Goal: Task Accomplishment & Management: Use online tool/utility

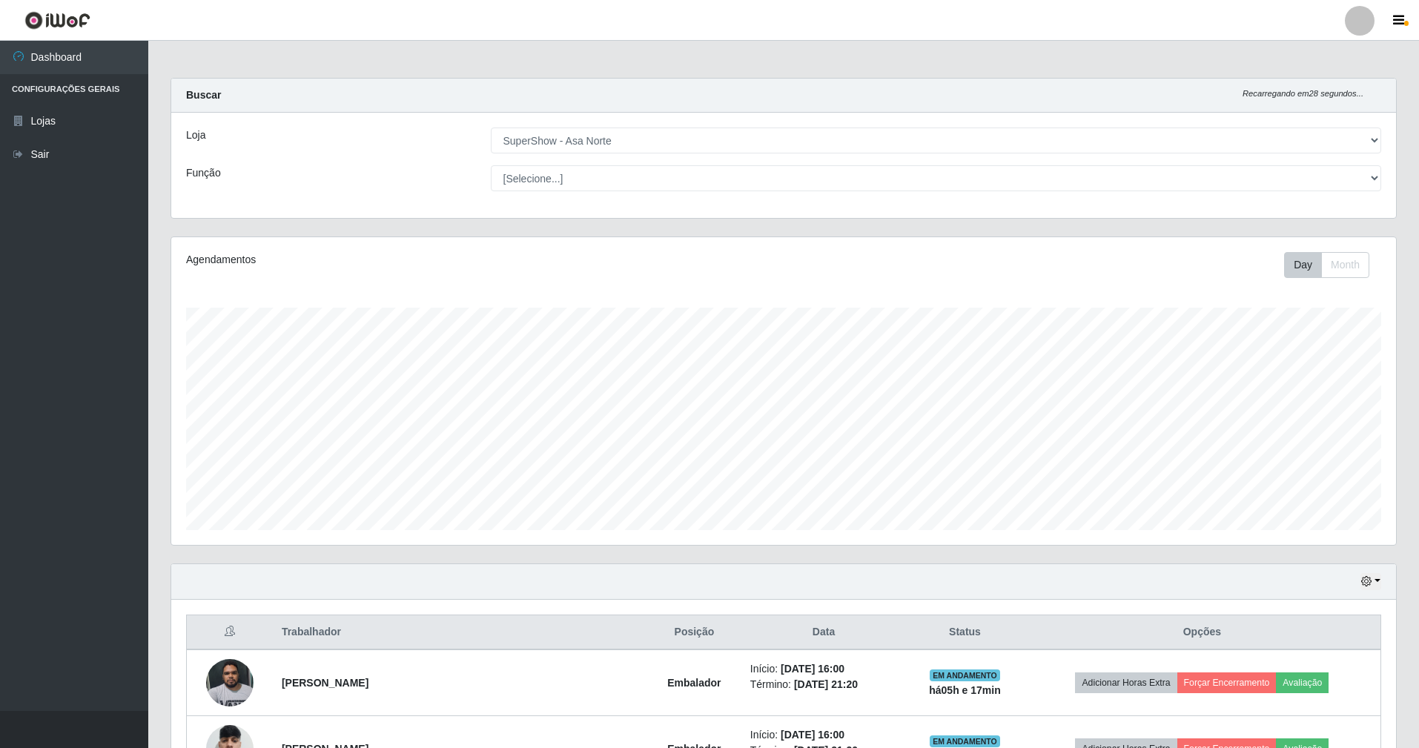
select select "71"
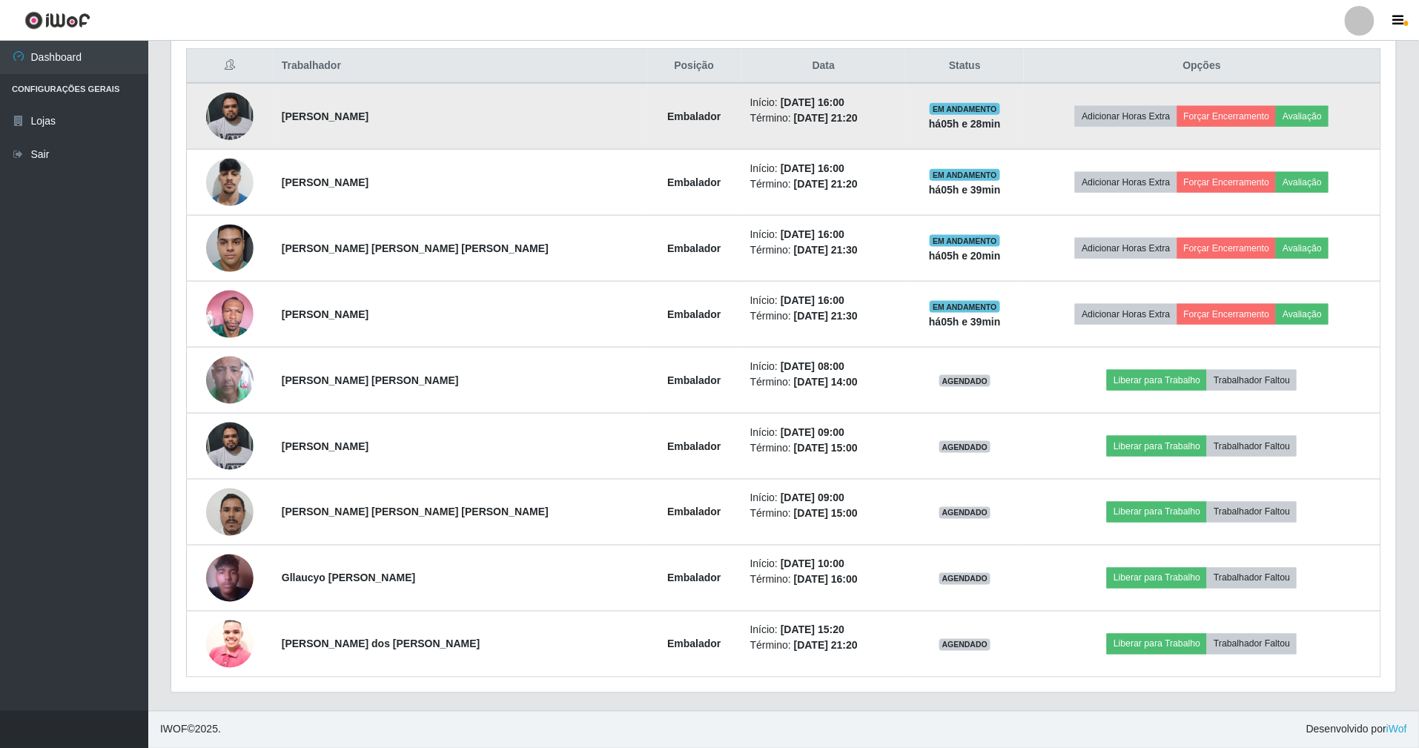
scroll to position [240, 0]
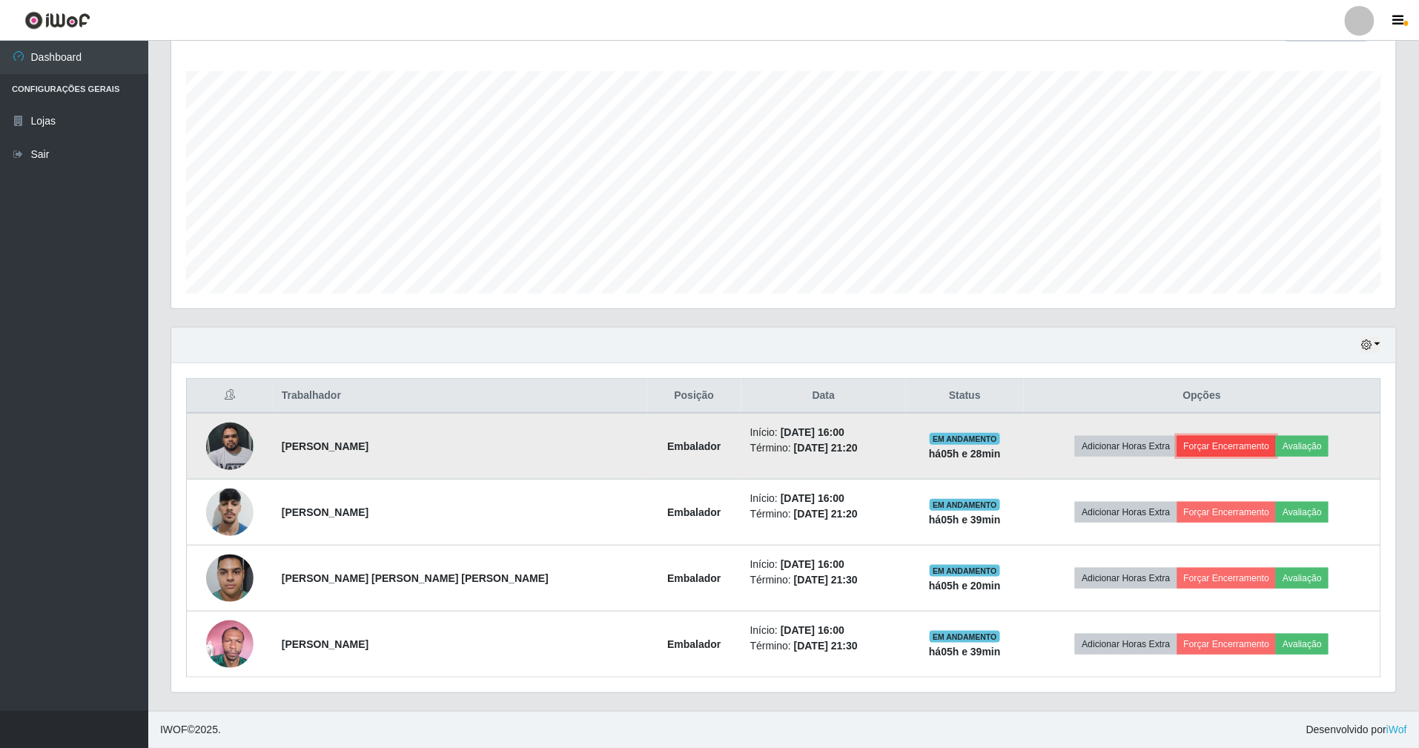
click at [1192, 443] on button "Forçar Encerramento" at bounding box center [1226, 446] width 99 height 21
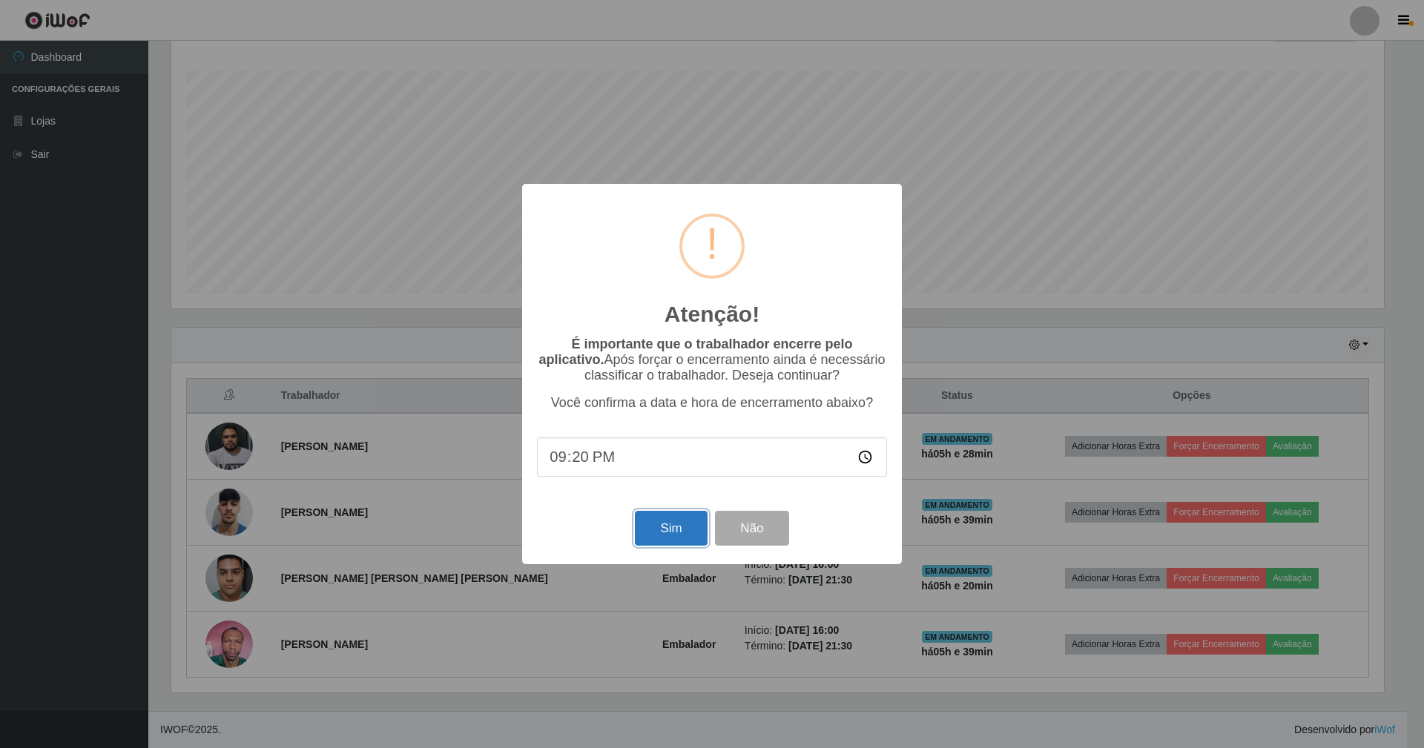
click at [655, 520] on button "Sim" at bounding box center [671, 528] width 72 height 35
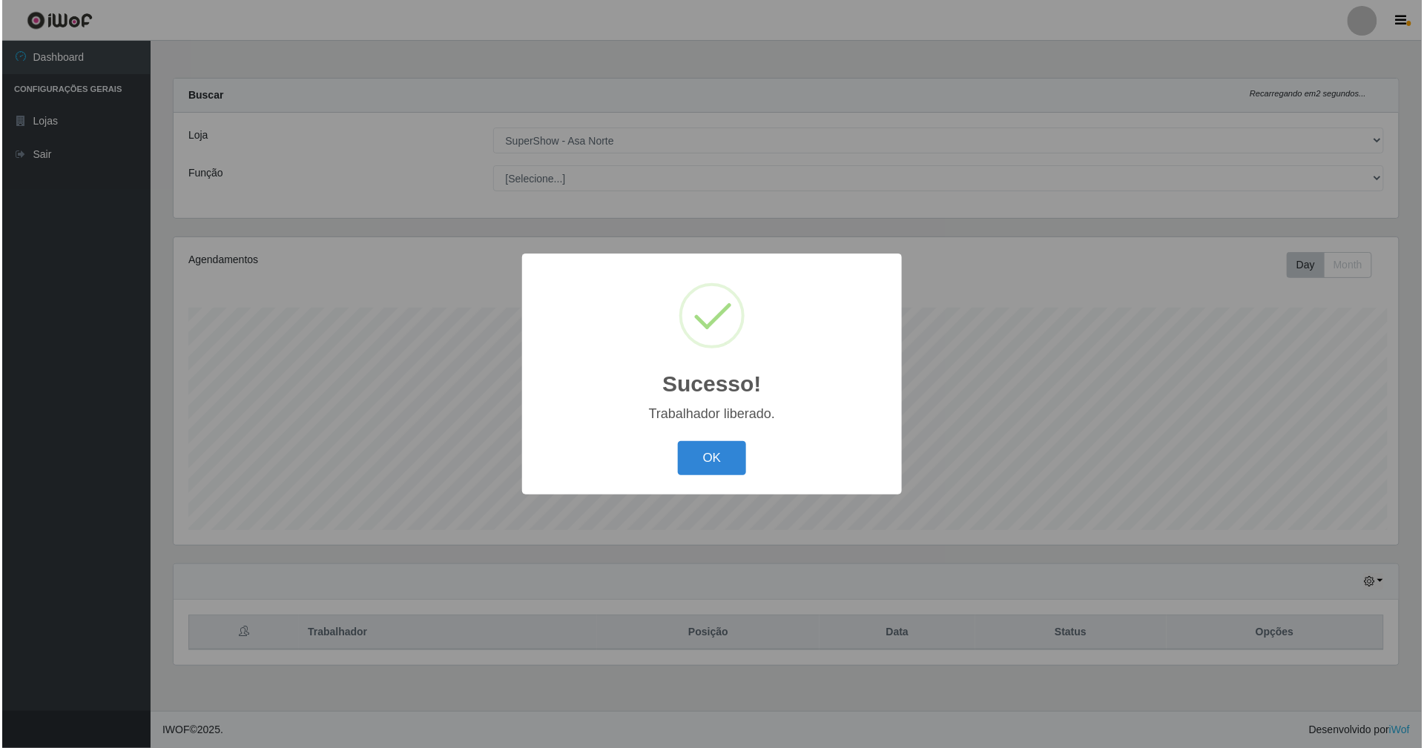
scroll to position [308, 1229]
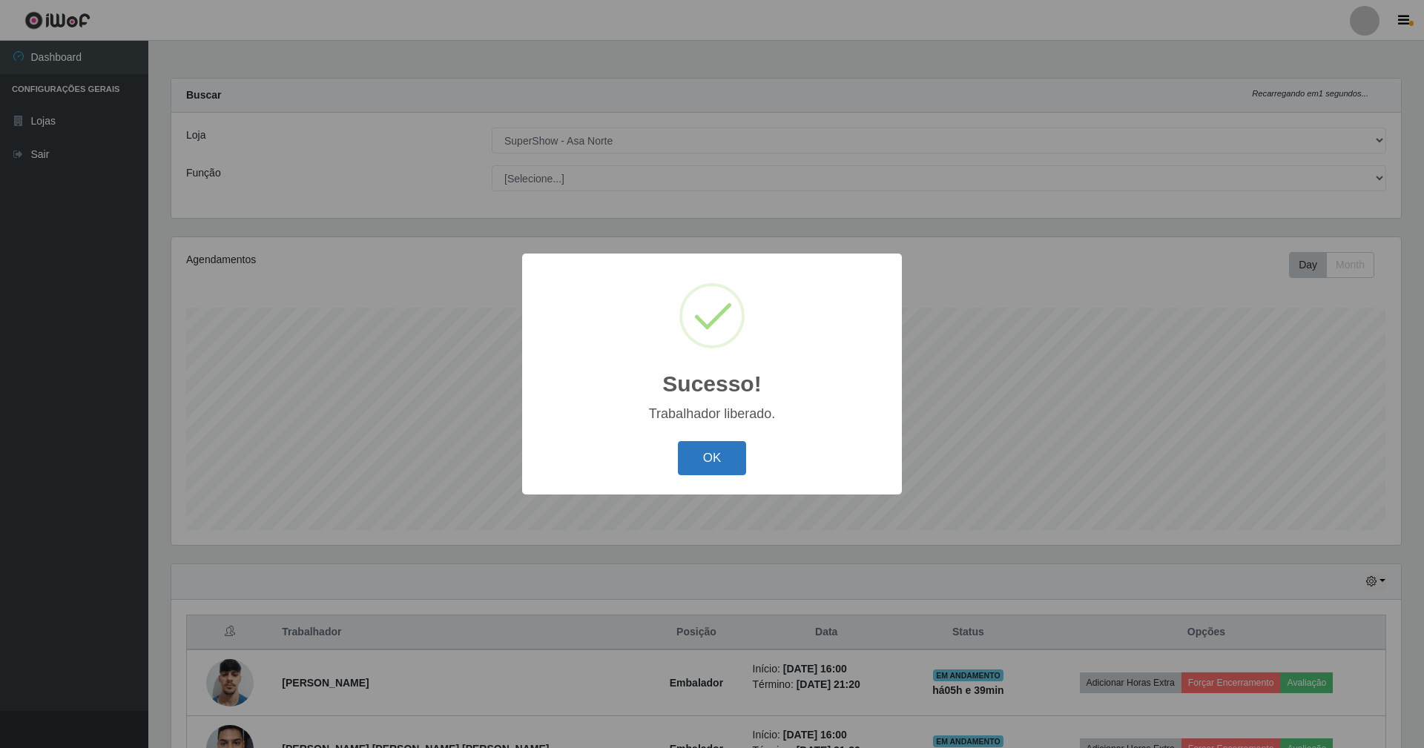
drag, startPoint x: 698, startPoint y: 487, endPoint x: 701, endPoint y: 476, distance: 11.7
click at [700, 483] on div "Sucesso! × Trabalhador liberado. OK Cancel" at bounding box center [712, 374] width 380 height 240
click at [704, 464] on button "OK" at bounding box center [712, 458] width 69 height 35
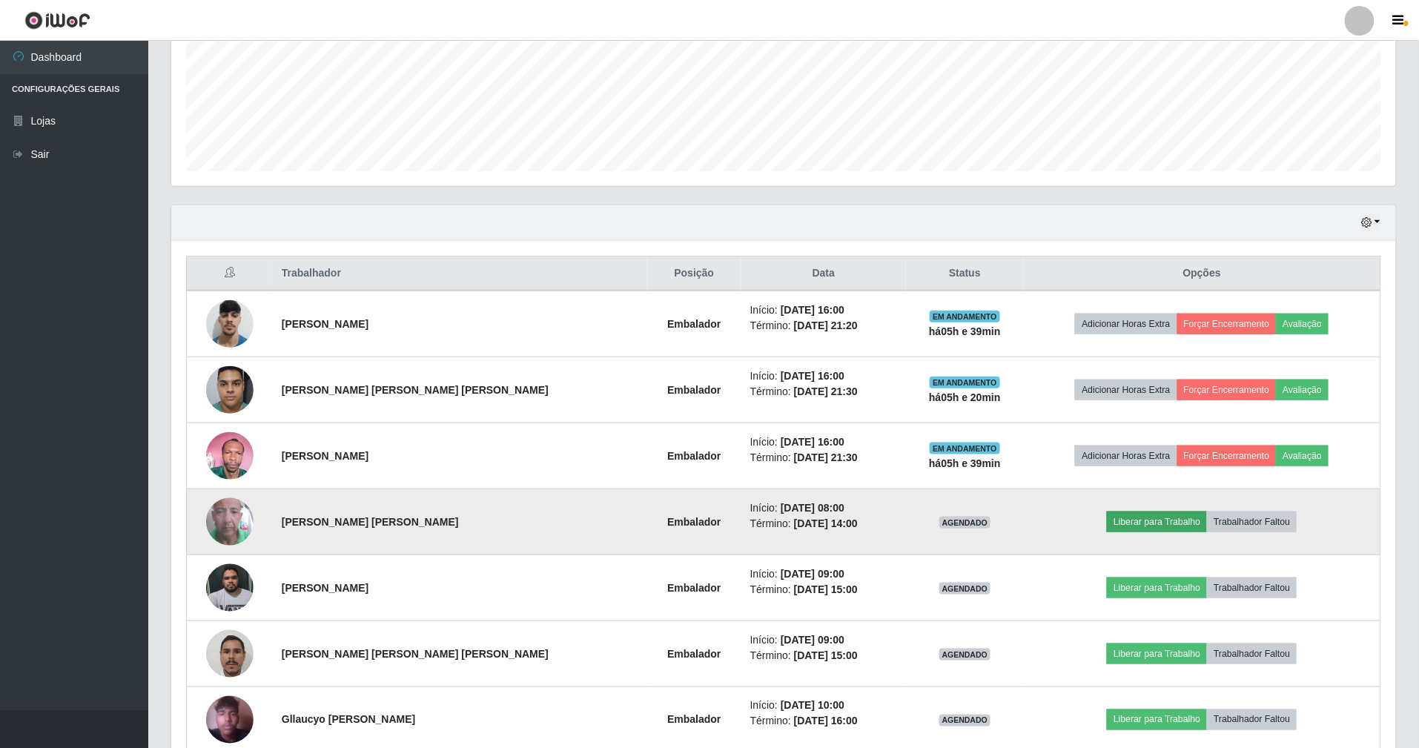
scroll to position [395, 0]
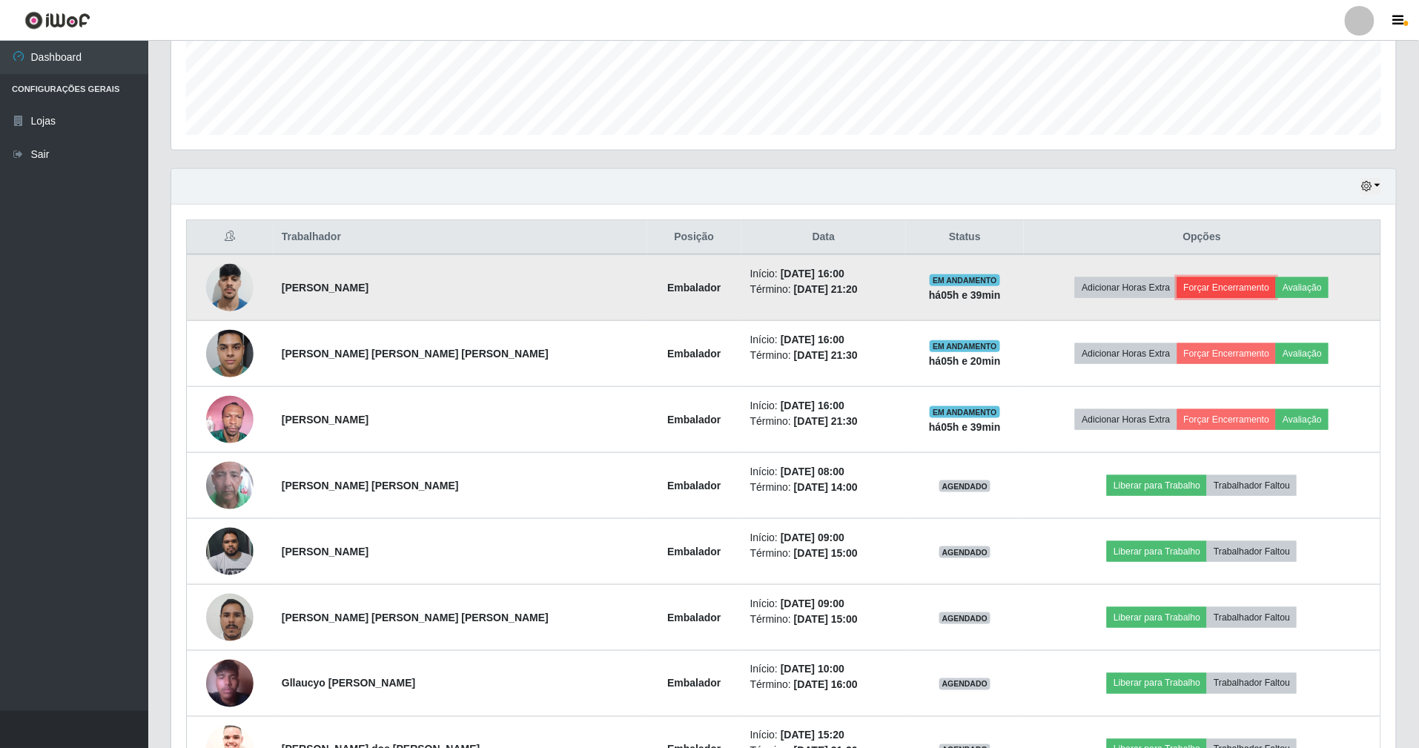
click at [1234, 288] on button "Forçar Encerramento" at bounding box center [1226, 287] width 99 height 21
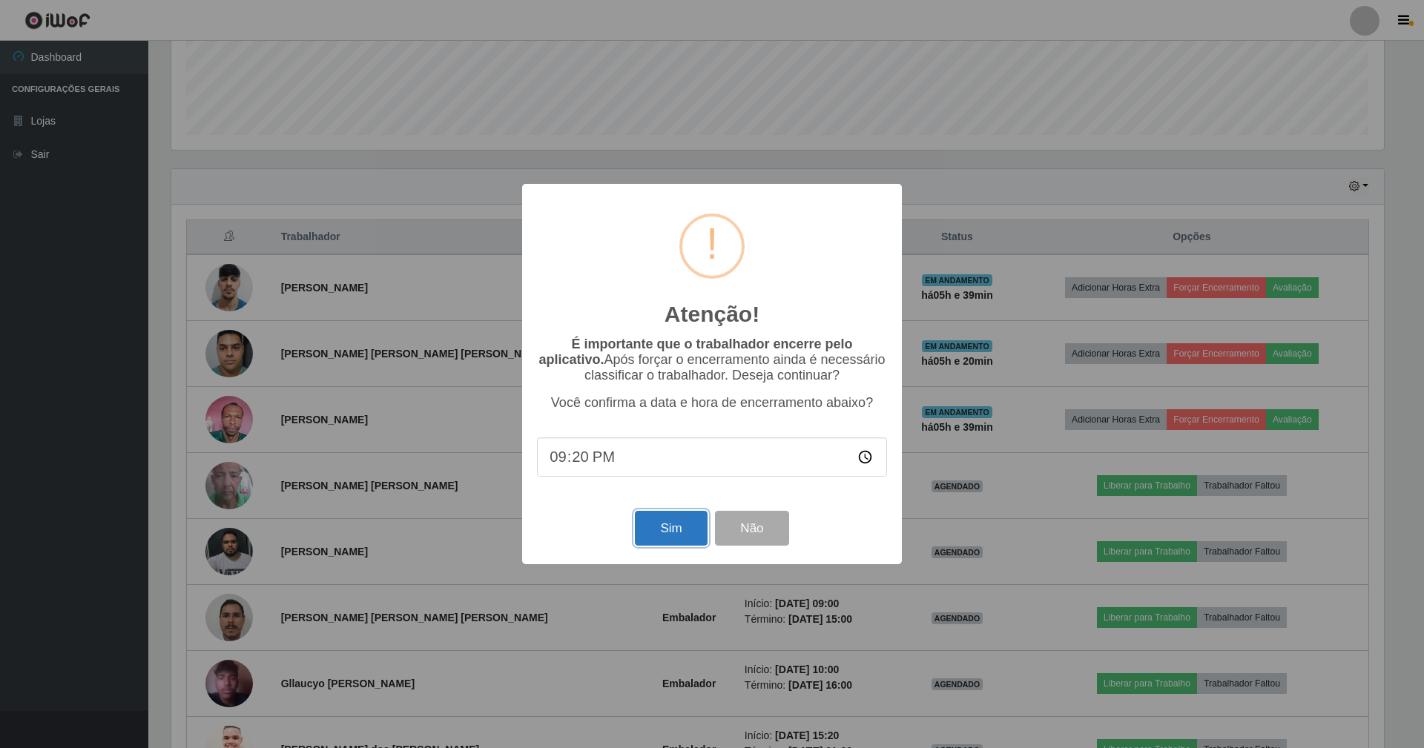
click at [667, 528] on button "Sim" at bounding box center [671, 528] width 72 height 35
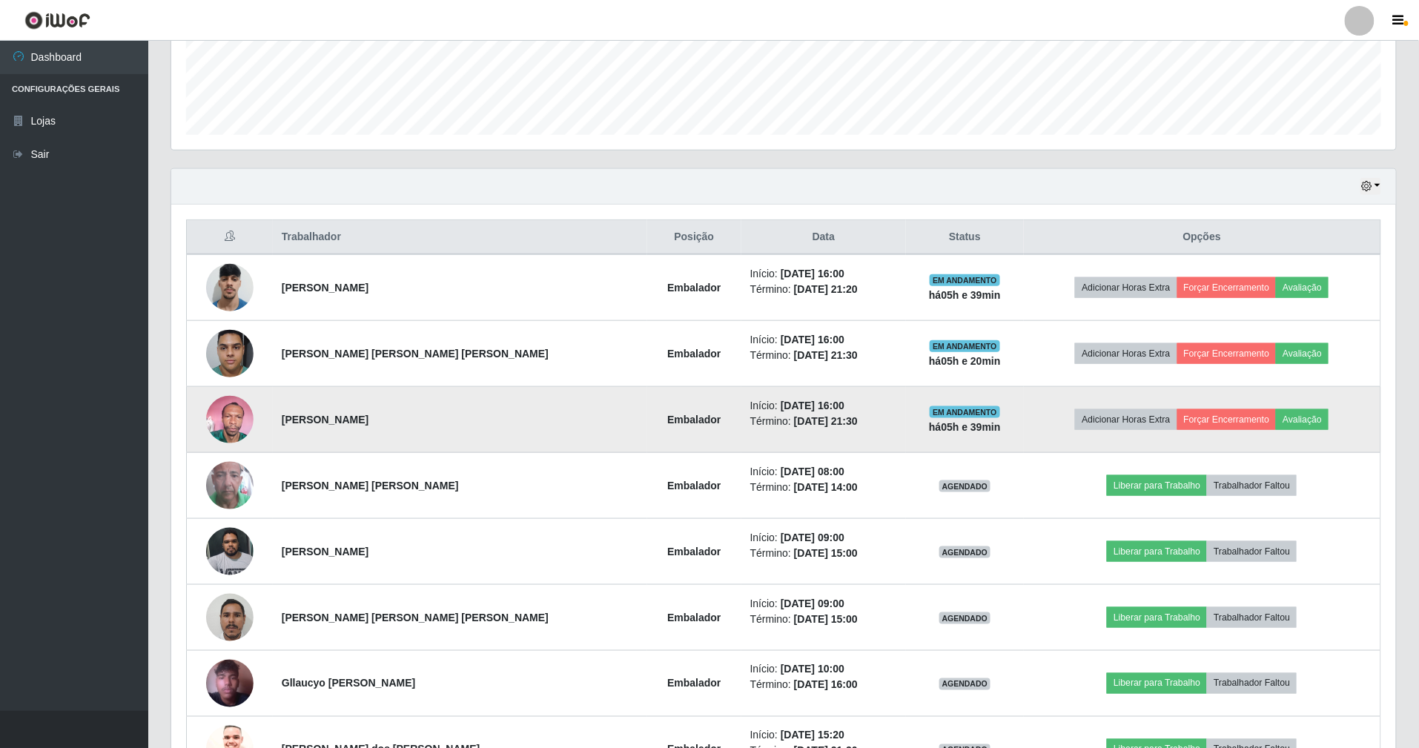
scroll to position [308, 1229]
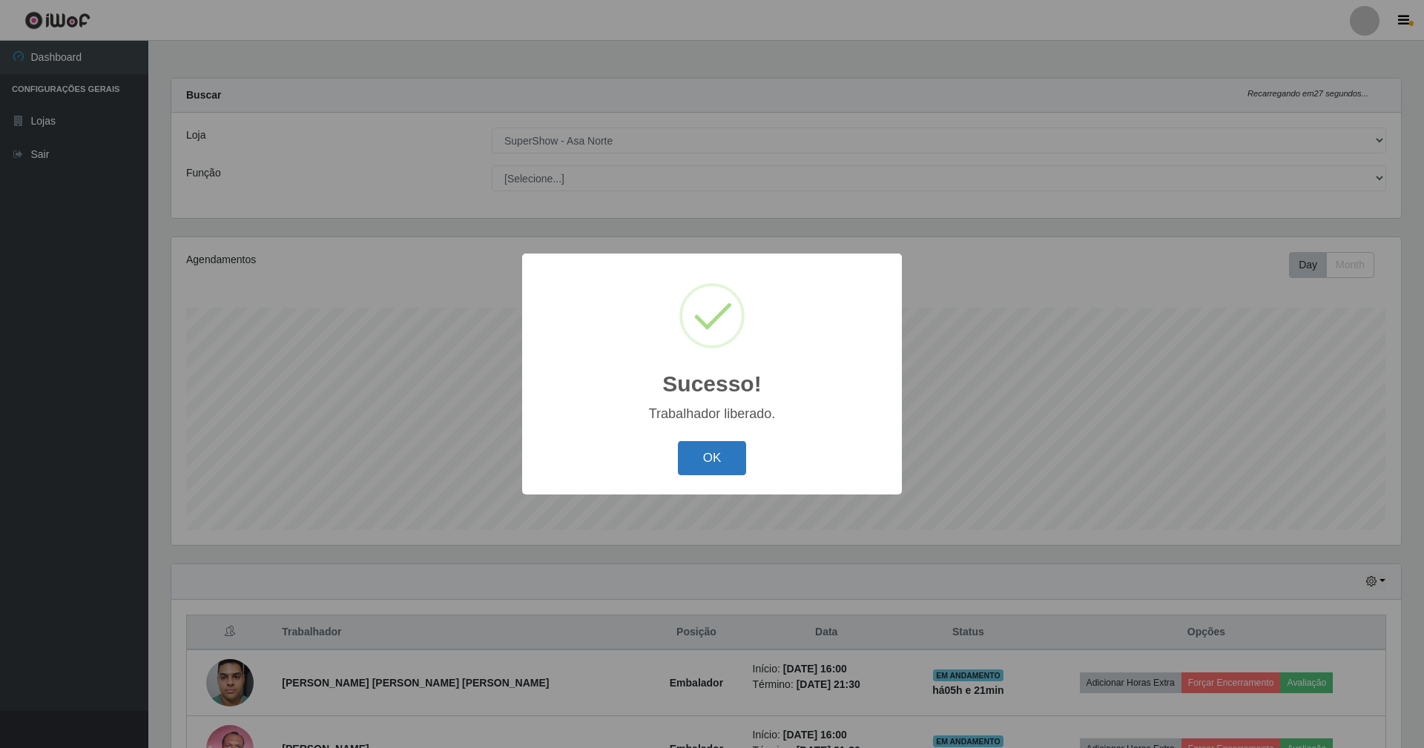
click at [715, 449] on button "OK" at bounding box center [712, 458] width 69 height 35
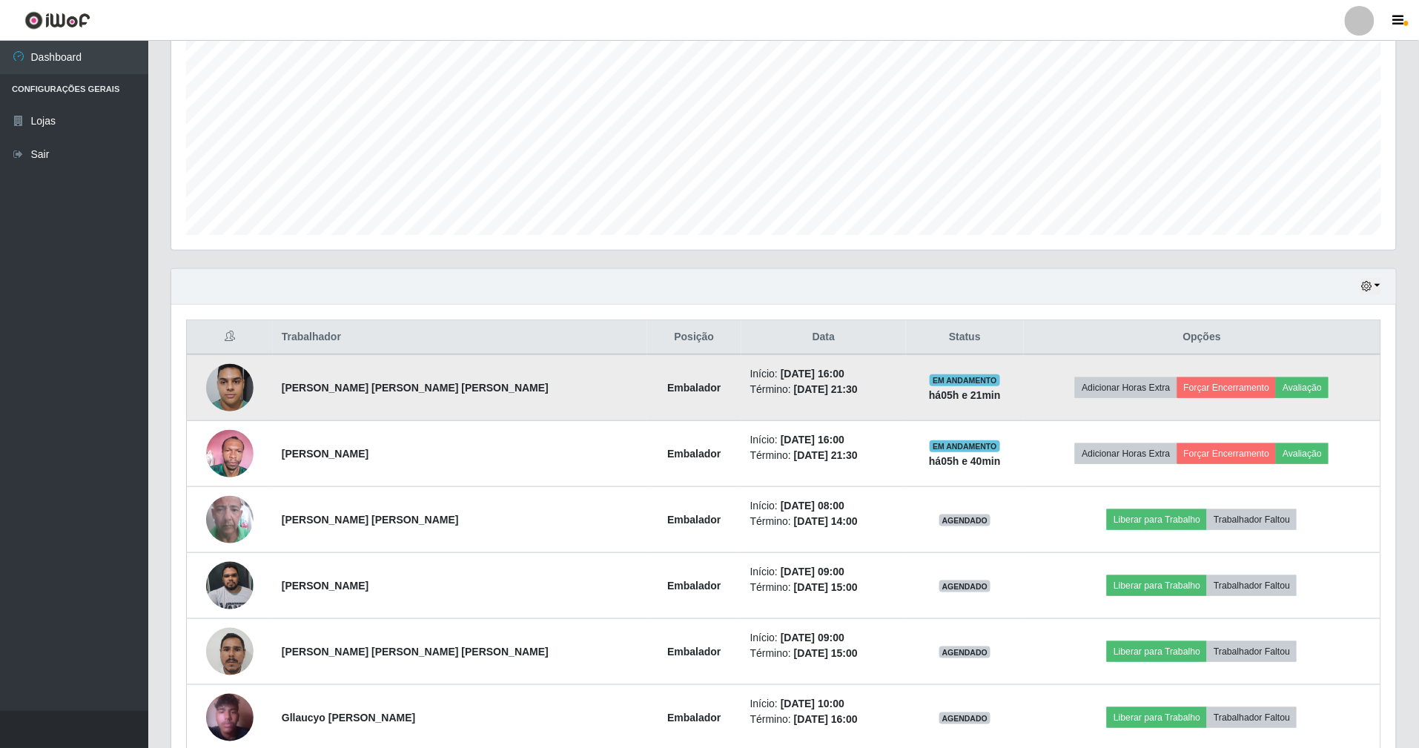
scroll to position [297, 0]
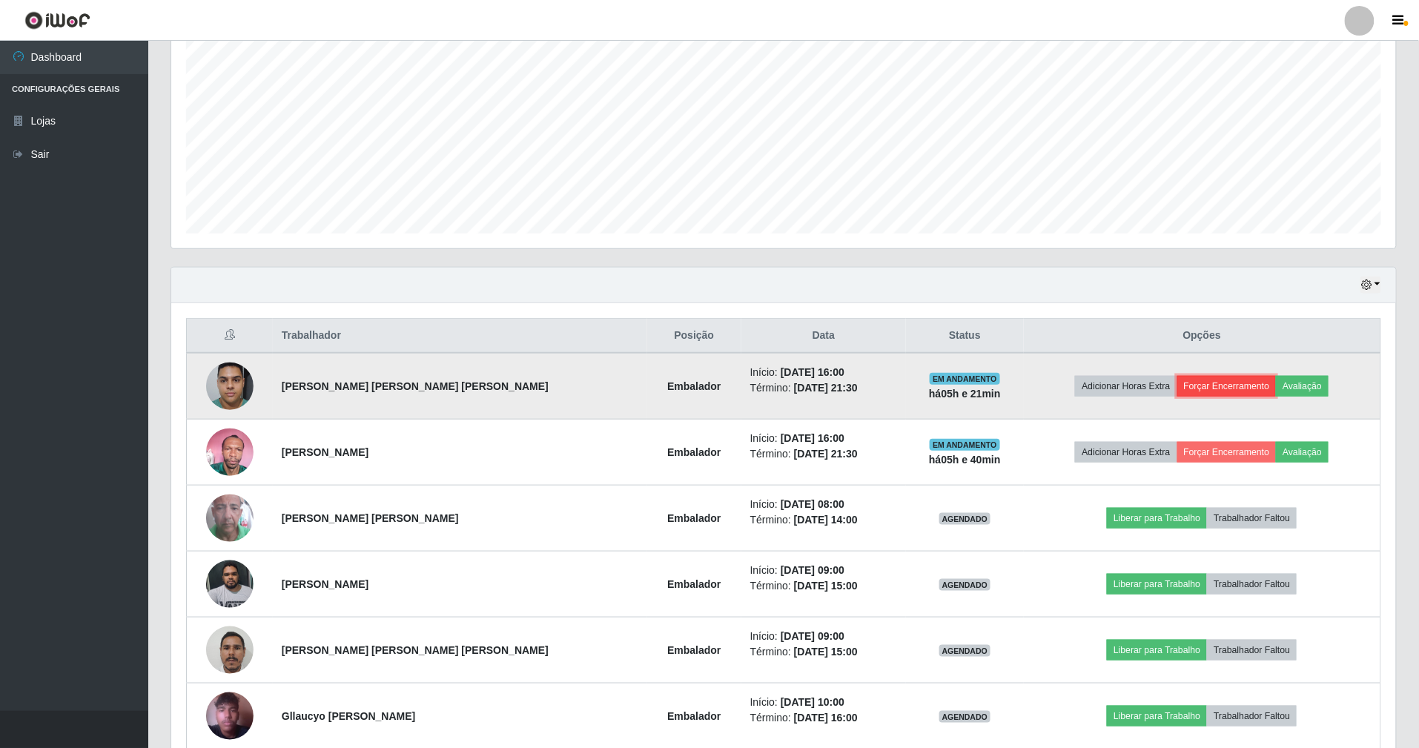
click at [1226, 380] on button "Forçar Encerramento" at bounding box center [1226, 386] width 99 height 21
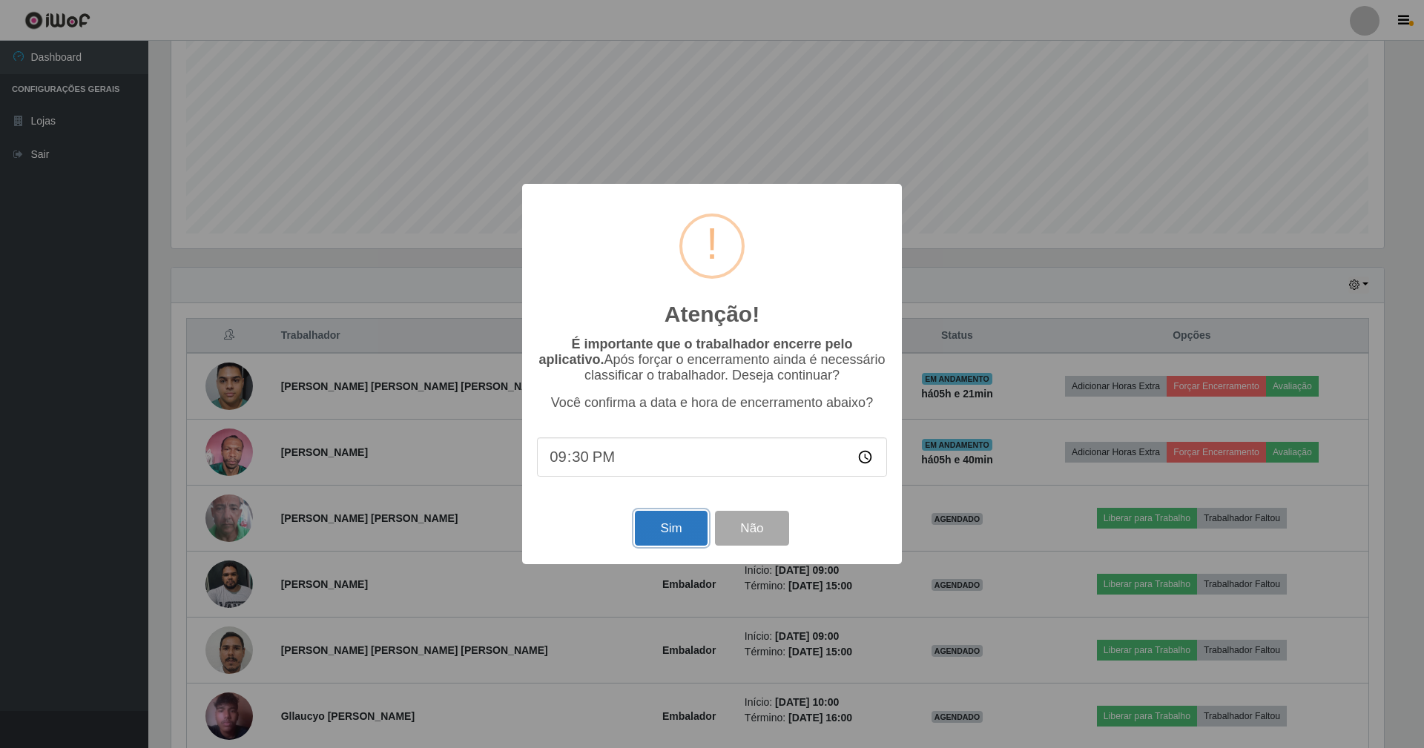
click at [652, 538] on button "Sim" at bounding box center [671, 528] width 72 height 35
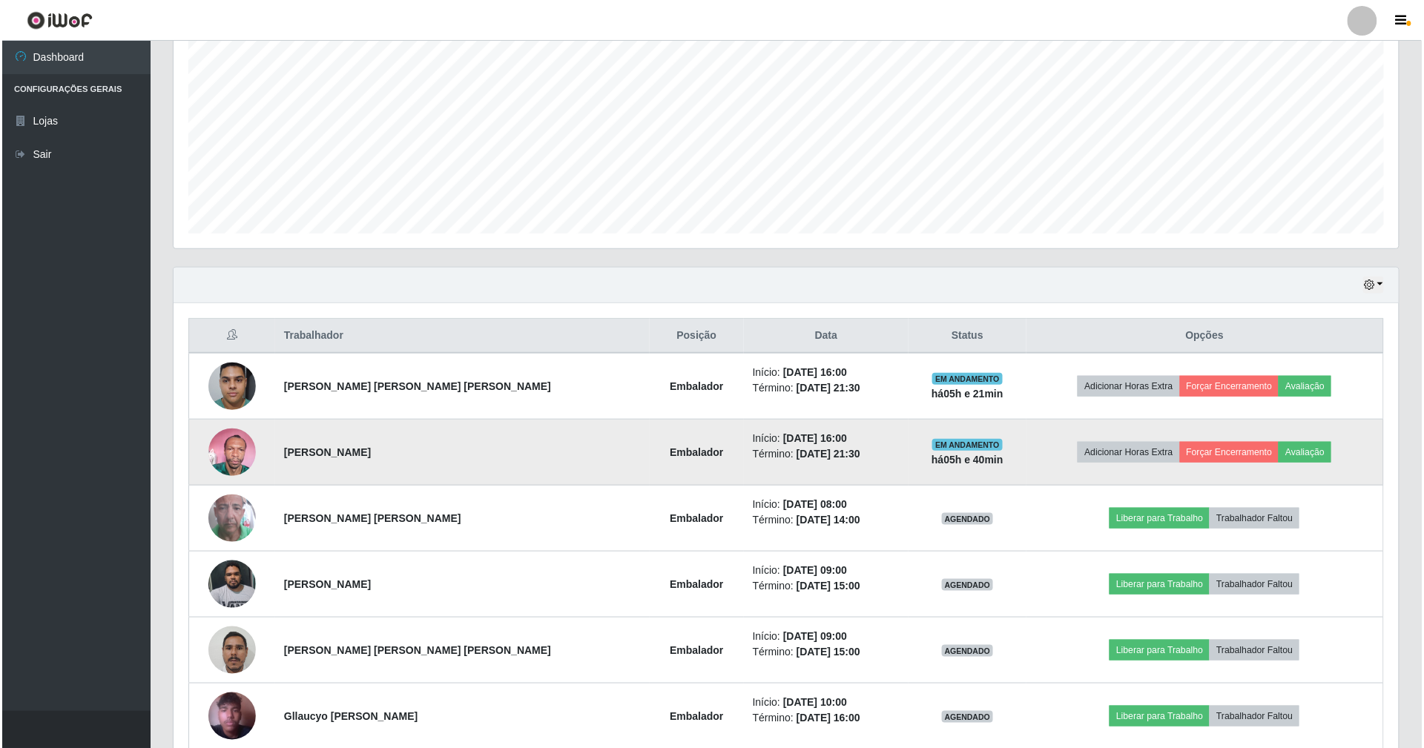
scroll to position [0, 0]
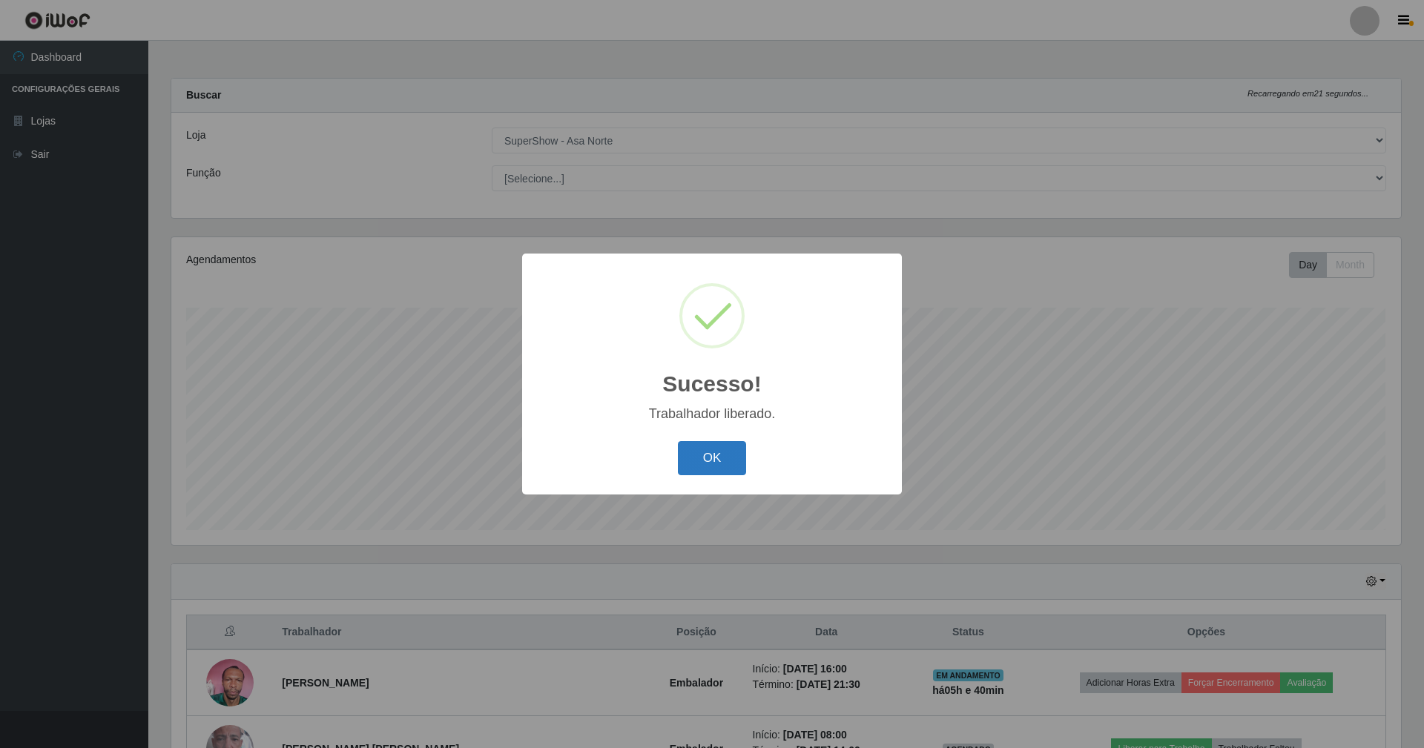
click at [728, 457] on button "OK" at bounding box center [712, 458] width 69 height 35
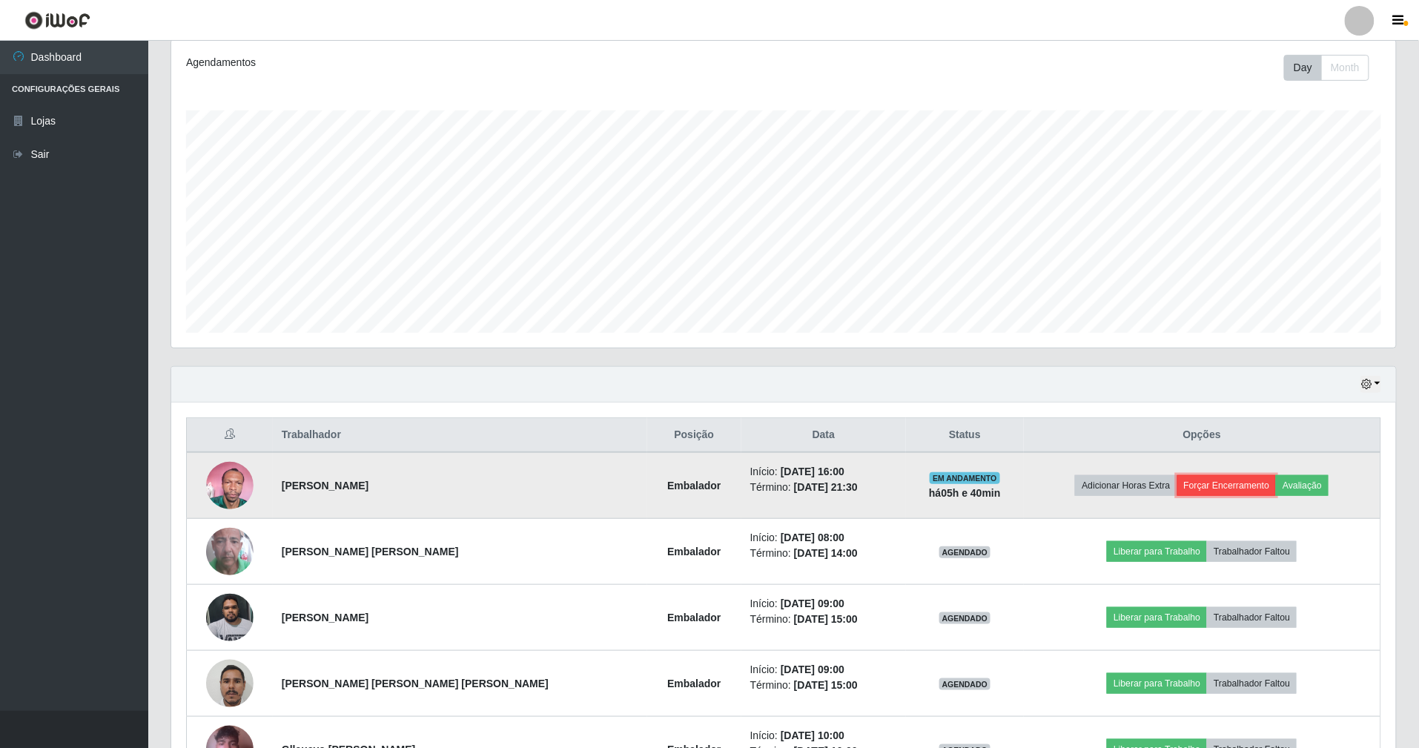
click at [1206, 483] on button "Forçar Encerramento" at bounding box center [1226, 485] width 99 height 21
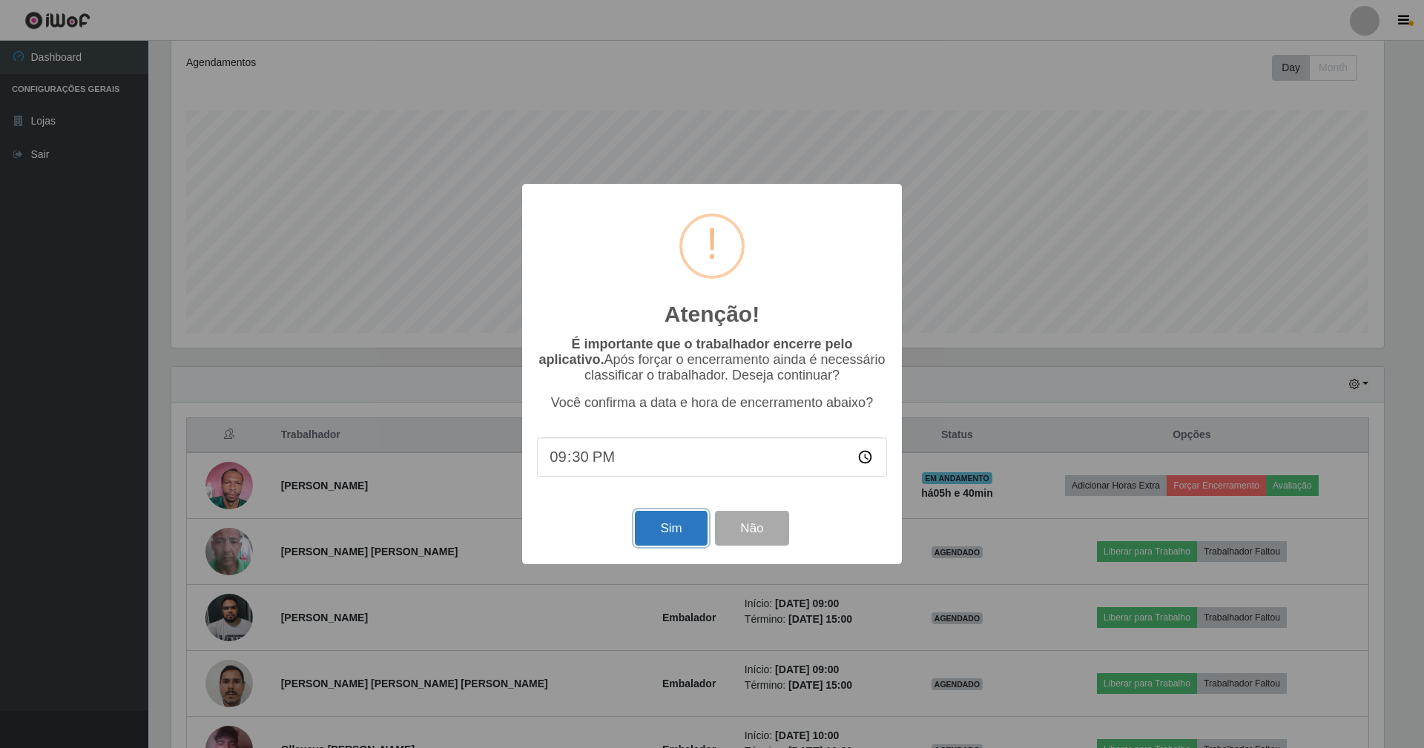
click at [648, 520] on button "Sim" at bounding box center [671, 528] width 72 height 35
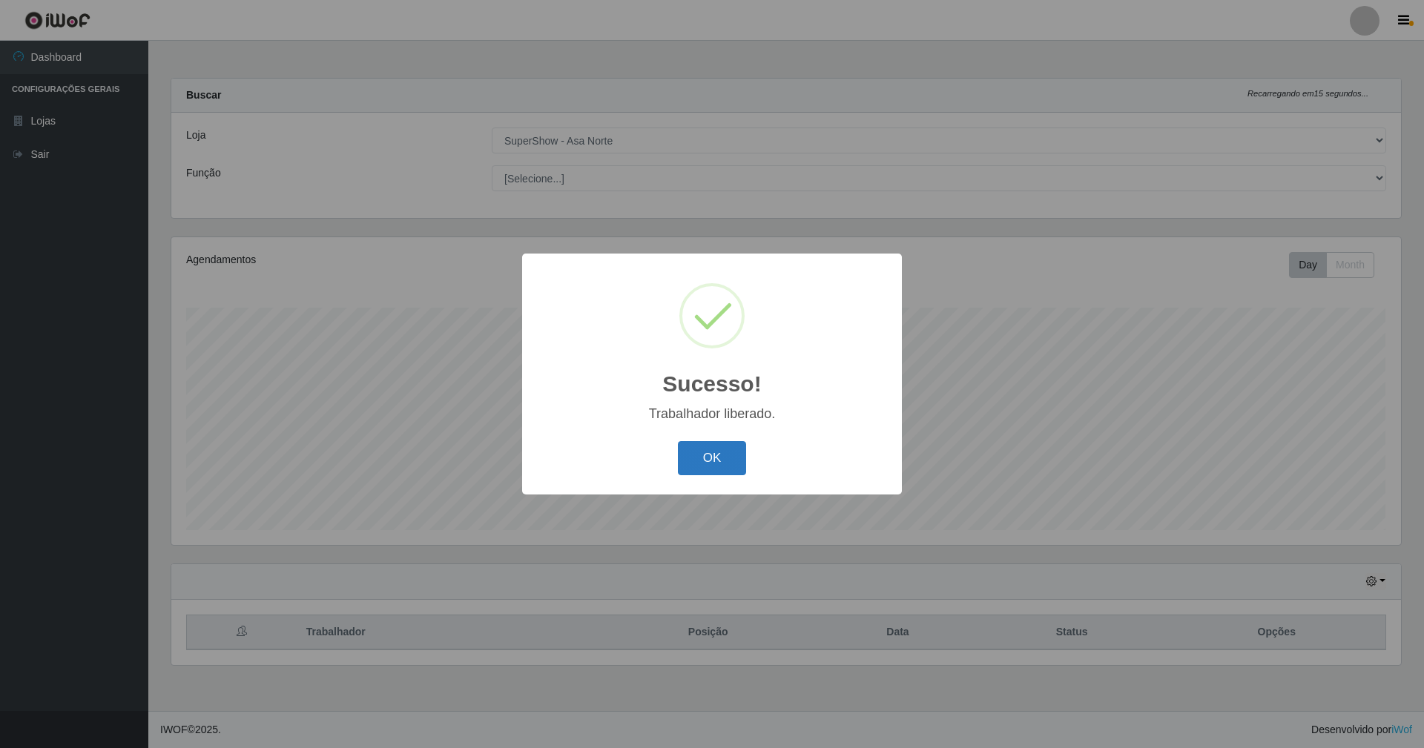
click at [713, 455] on button "OK" at bounding box center [712, 458] width 69 height 35
